Goal: Navigation & Orientation: Find specific page/section

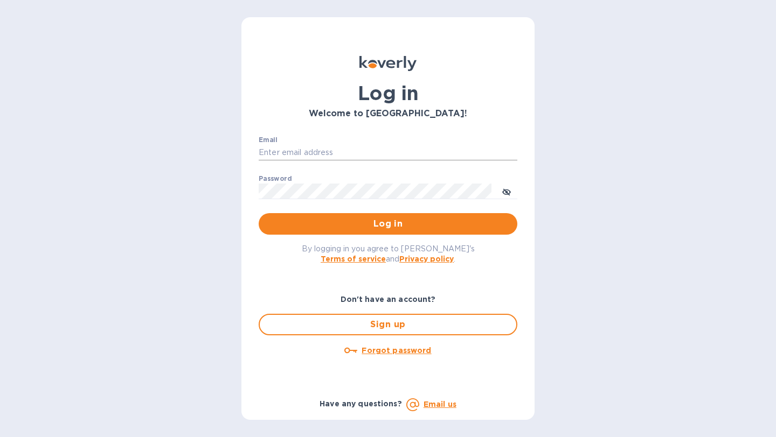
click at [301, 153] on input "Email" at bounding box center [388, 153] width 259 height 16
type input "stephanie@flywines.club"
click at [370, 224] on span "Log in" at bounding box center [387, 224] width 241 height 13
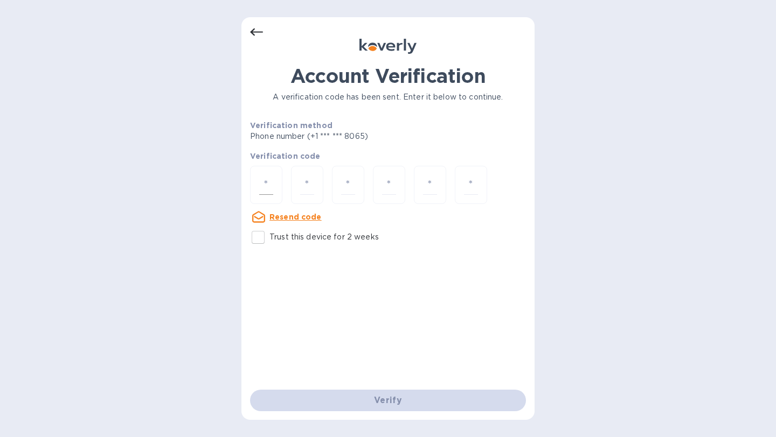
click at [262, 181] on input "number" at bounding box center [266, 185] width 14 height 20
type input "3"
type input "2"
type input "4"
type input "7"
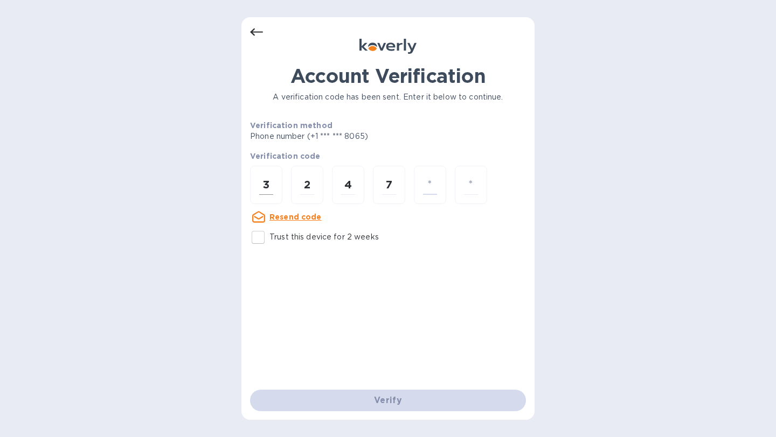
type input "8"
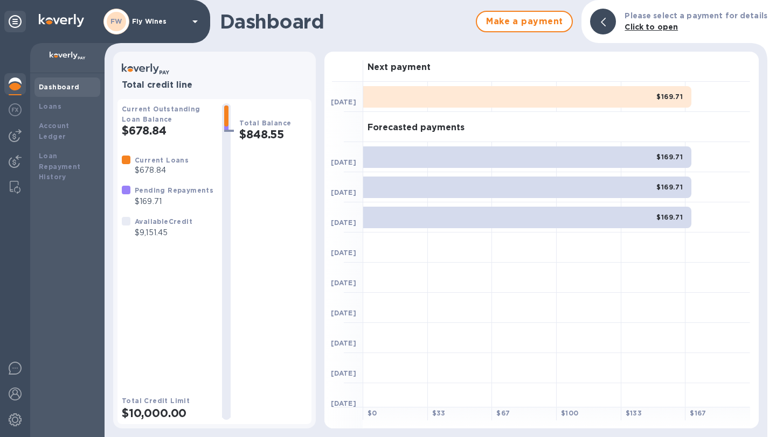
click at [196, 23] on icon at bounding box center [195, 21] width 13 height 13
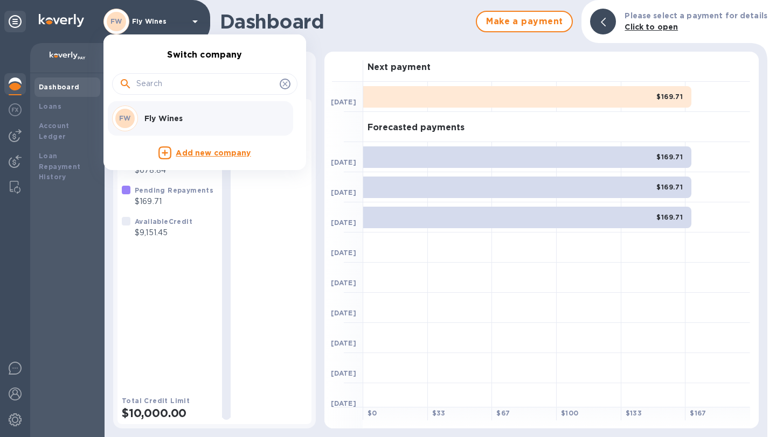
click at [48, 109] on div at bounding box center [388, 218] width 776 height 437
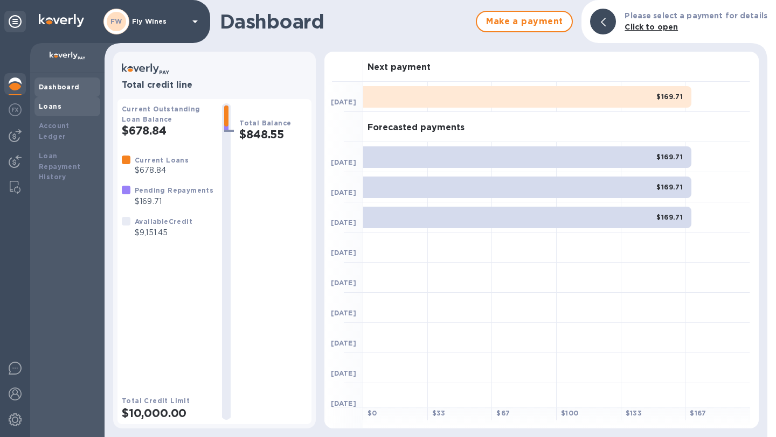
click at [47, 106] on b "Loans" at bounding box center [50, 106] width 23 height 8
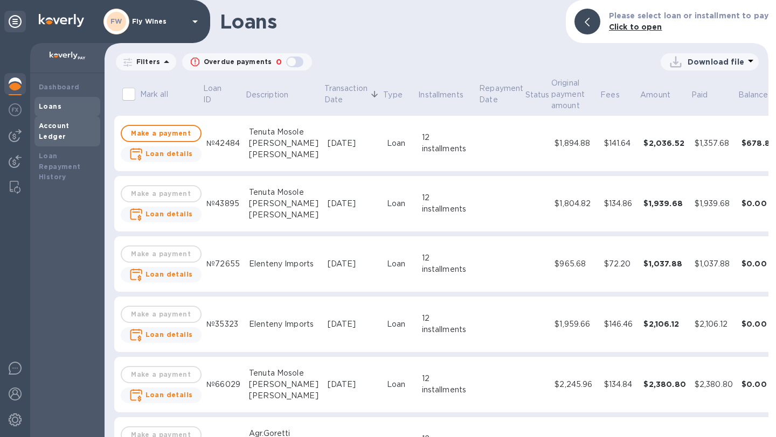
click at [57, 129] on b "Account Ledger" at bounding box center [54, 131] width 31 height 19
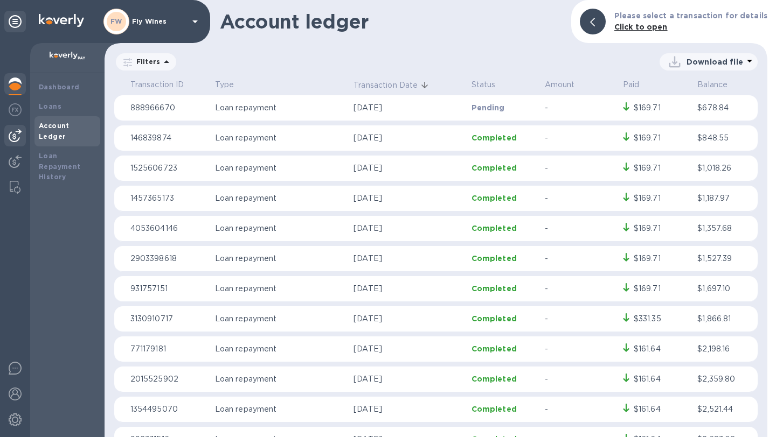
click at [17, 134] on img at bounding box center [15, 135] width 13 height 13
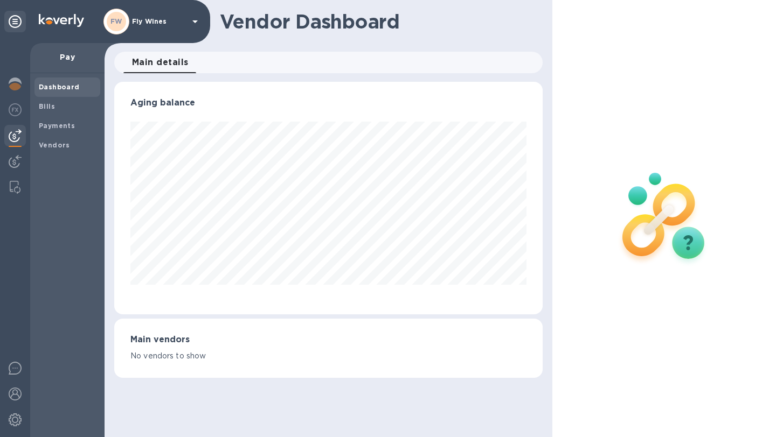
scroll to position [233, 428]
click at [16, 106] on img at bounding box center [15, 109] width 13 height 13
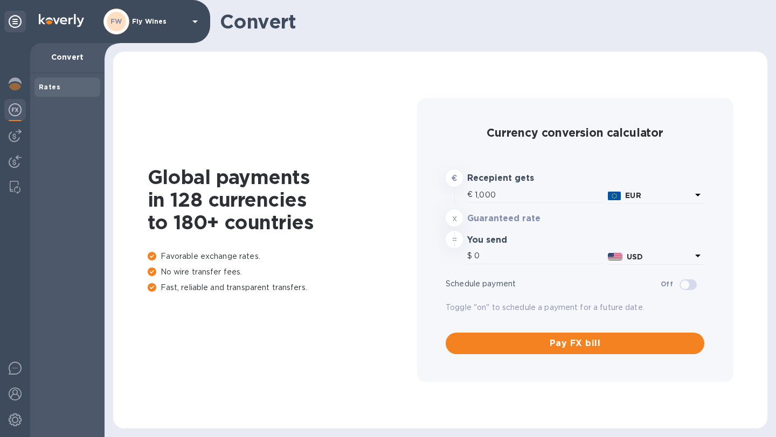
type input "1,184.27"
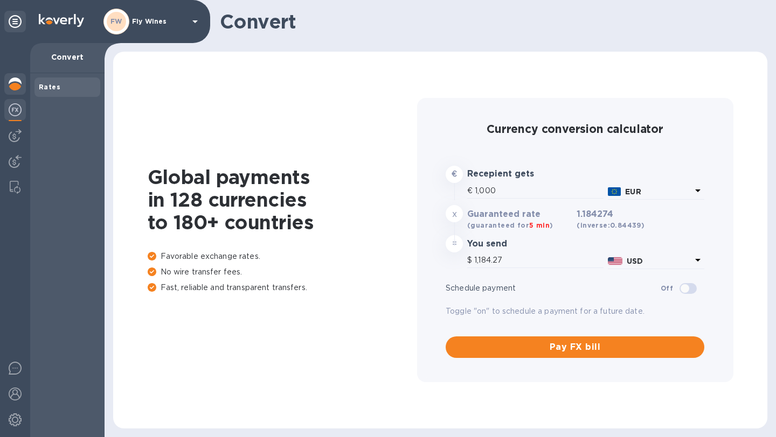
click at [16, 87] on img at bounding box center [15, 84] width 13 height 13
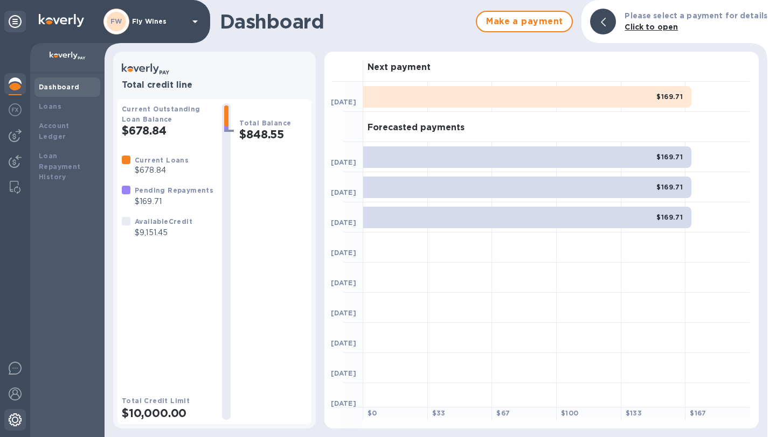
click at [17, 425] on img at bounding box center [15, 420] width 13 height 13
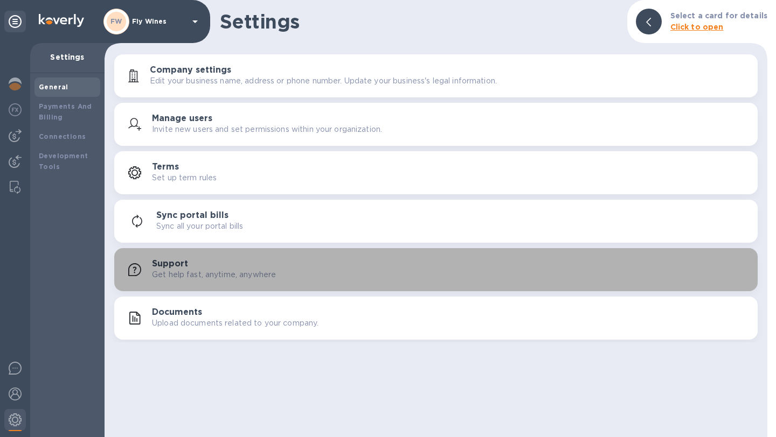
click at [268, 272] on p "Get help fast, anytime, anywhere" at bounding box center [214, 274] width 124 height 11
